Goal: Information Seeking & Learning: Learn about a topic

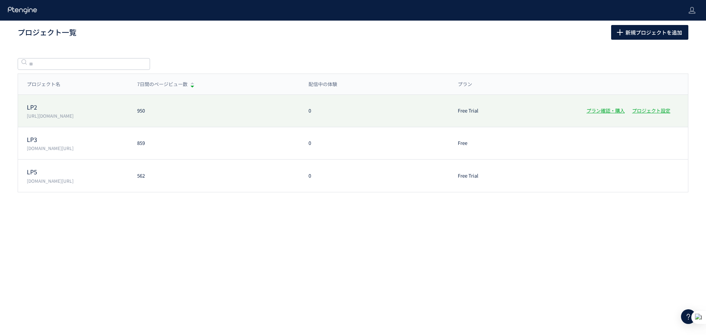
click at [191, 110] on div "950" at bounding box center [213, 110] width 171 height 7
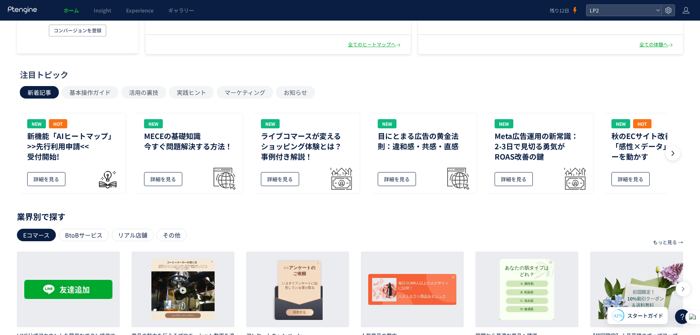
scroll to position [147, 0]
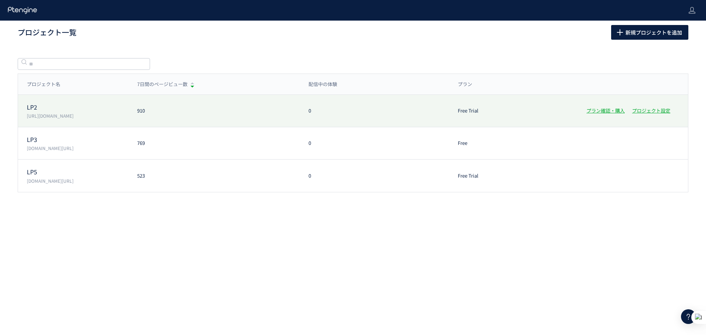
click at [107, 118] on p "https://lp.ishitsuku.com/02" at bounding box center [77, 115] width 101 height 6
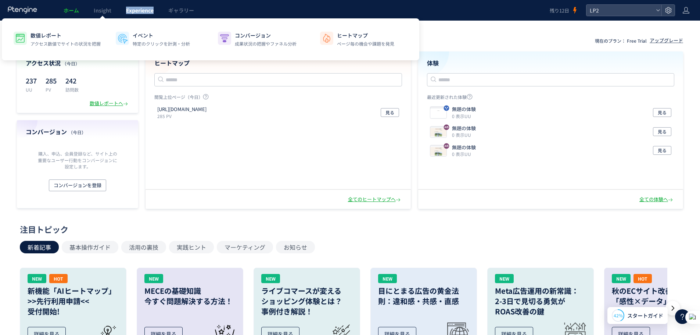
drag, startPoint x: 118, startPoint y: 9, endPoint x: 158, endPoint y: 3, distance: 40.2
click at [158, 3] on ul "ホーム Insight Experience ギャラリー" at bounding box center [128, 10] width 145 height 21
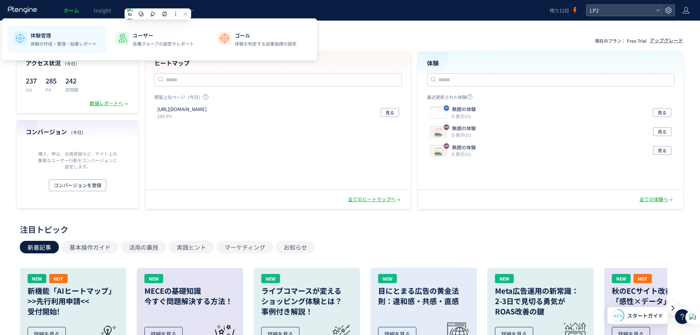
click at [79, 28] on li "体験管理 体験の作成・管理・結果レポート" at bounding box center [57, 39] width 99 height 27
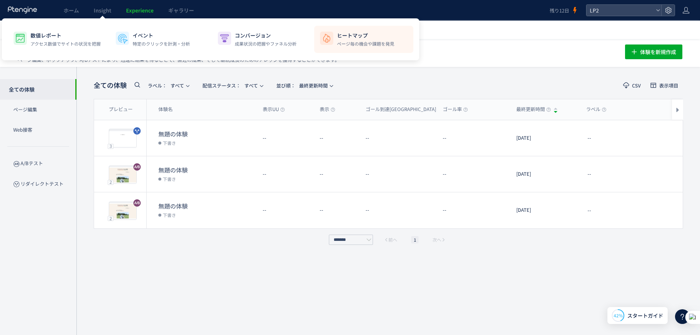
click at [359, 42] on p "ページ毎の機会や課題を発見" at bounding box center [365, 43] width 57 height 7
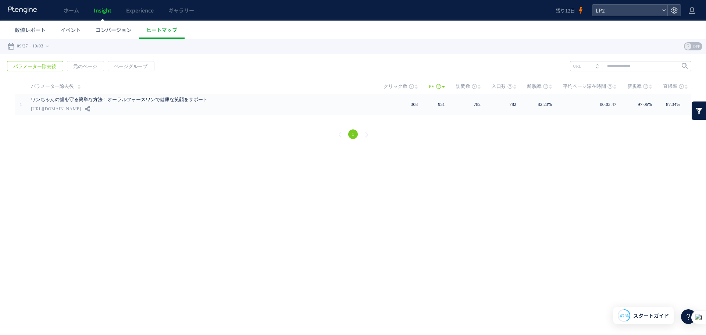
click at [352, 137] on link "1" at bounding box center [353, 134] width 10 height 10
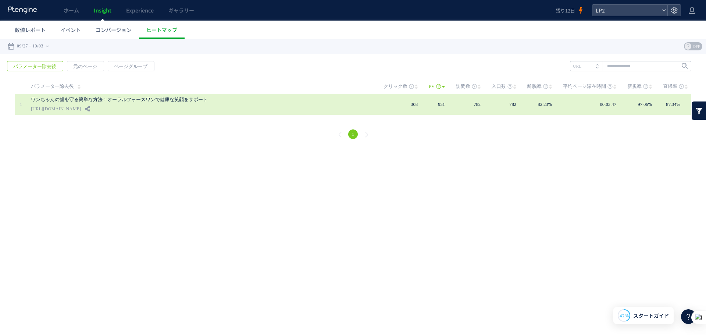
click at [210, 101] on link "ワンちゃんの歯を守る簡単な方法！オーラルフォースワンで健康な笑顔をサポート" at bounding box center [200, 99] width 338 height 9
click at [280, 101] on link "ワンちゃんの歯を守る簡単な方法！オーラルフォースワンで健康な笑顔をサポート" at bounding box center [200, 99] width 338 height 9
click at [195, 96] on link "ワンちゃんの歯を守る簡単な方法！オーラルフォースワンで健康な笑顔をサポート" at bounding box center [200, 99] width 338 height 9
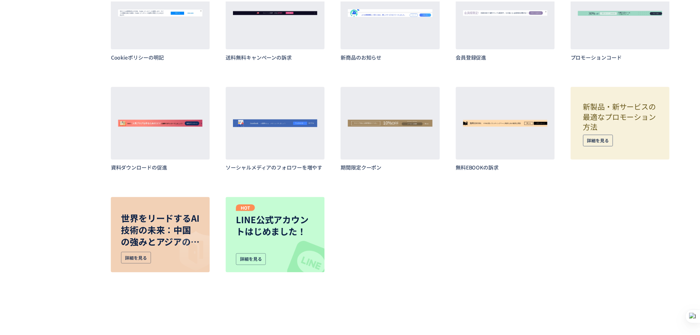
scroll to position [4804, 0]
